Goal: Find contact information: Obtain details needed to contact an individual or organization

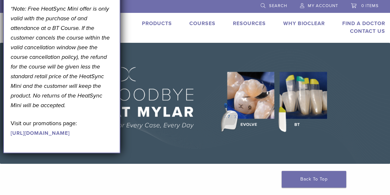
click at [81, 25] on div "September Promotion! Valid [DATE]–[DATE]. Get A Free* HeatSync Mini when you re…" at bounding box center [62, 33] width 102 height 208
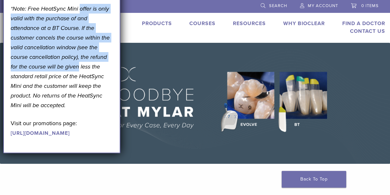
drag, startPoint x: 81, startPoint y: 25, endPoint x: 75, endPoint y: 94, distance: 69.9
click at [75, 94] on div "September Promotion! Valid [DATE]–[DATE]. Get A Free* HeatSync Mini when you re…" at bounding box center [62, 33] width 102 height 208
click at [146, 124] on img at bounding box center [195, 103] width 390 height 121
click at [170, 50] on img at bounding box center [195, 103] width 390 height 121
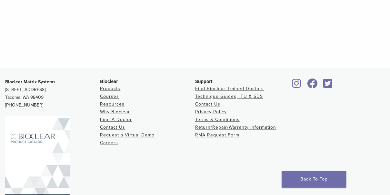
scroll to position [360, 0]
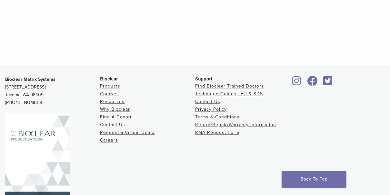
click at [118, 123] on link "Contact Us" at bounding box center [112, 124] width 25 height 5
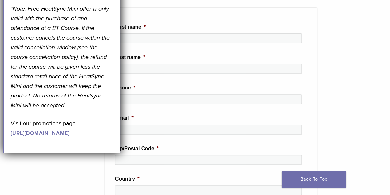
scroll to position [109, 0]
click at [357, 60] on div "**********" at bounding box center [195, 186] width 390 height 412
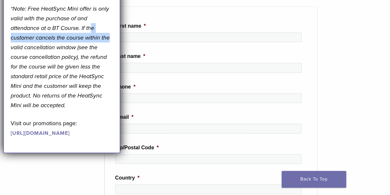
drag, startPoint x: 93, startPoint y: 53, endPoint x: 133, endPoint y: 55, distance: 40.0
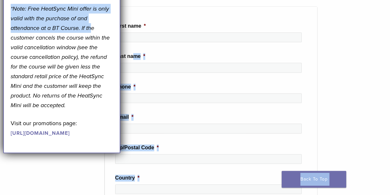
click at [360, 80] on div "**********" at bounding box center [195, 186] width 390 height 412
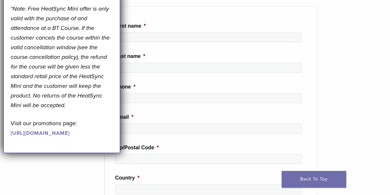
scroll to position [0, 0]
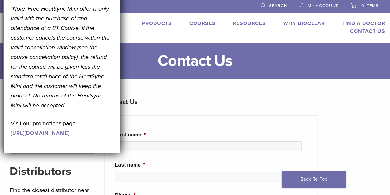
click at [296, 33] on div "Products Courses Resources Expand child menu Technique Guides, IFU, & SDS Why B…" at bounding box center [237, 27] width 313 height 15
